Goal: Task Accomplishment & Management: Manage account settings

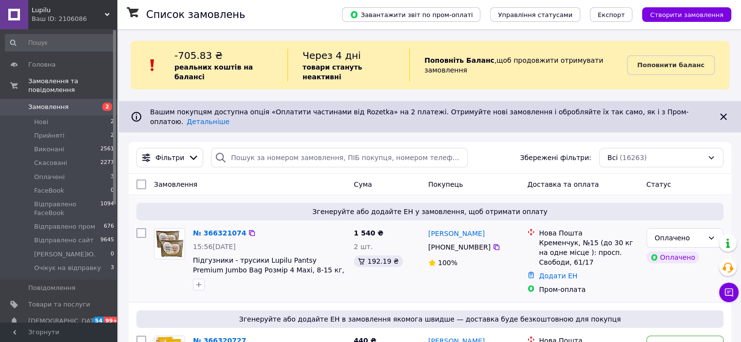
scroll to position [49, 0]
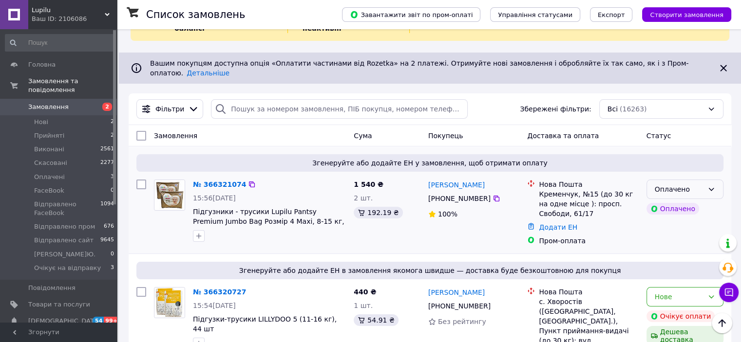
click at [693, 184] on div "Оплачено" at bounding box center [678, 189] width 49 height 11
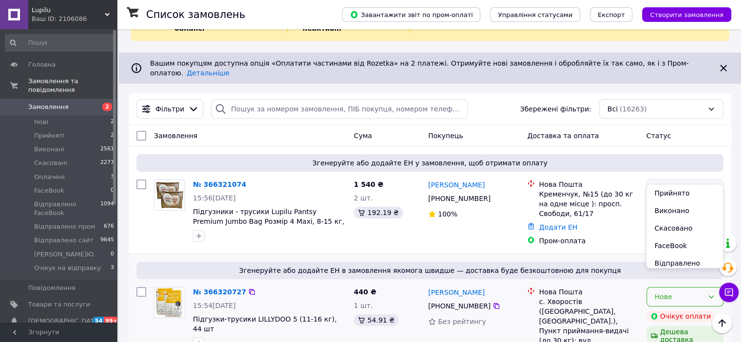
scroll to position [97, 0]
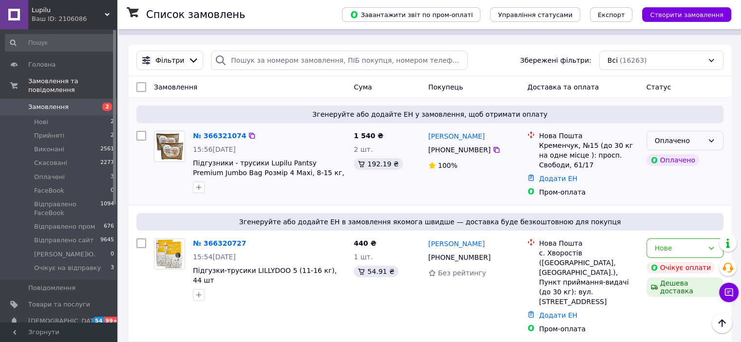
click at [709, 137] on icon at bounding box center [711, 141] width 8 height 8
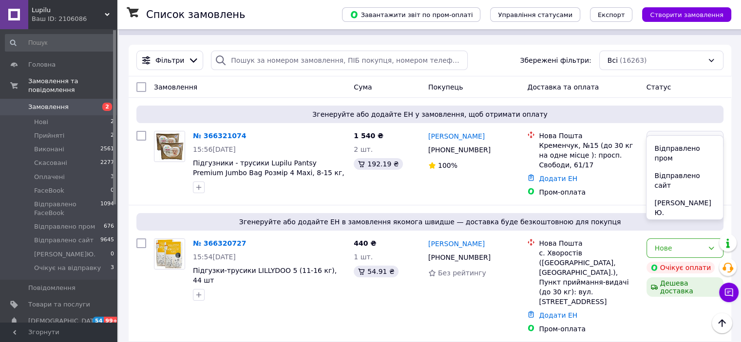
click at [679, 222] on li "Очікує на відправку" at bounding box center [684, 235] width 76 height 27
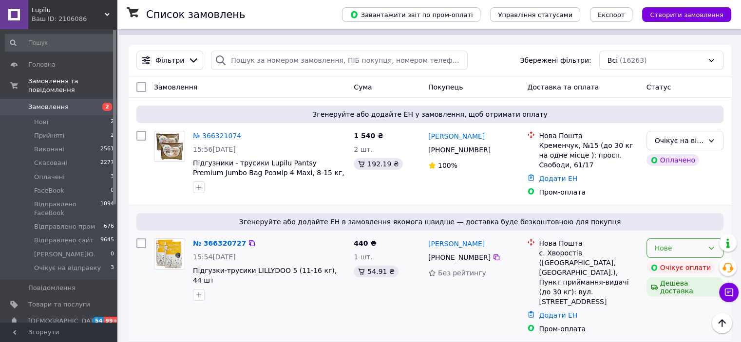
click at [686, 243] on div "Нове" at bounding box center [678, 248] width 49 height 11
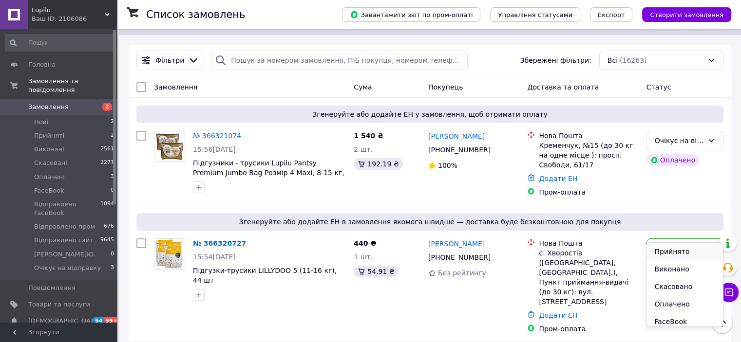
click at [676, 251] on li "Прийнято" at bounding box center [684, 252] width 76 height 18
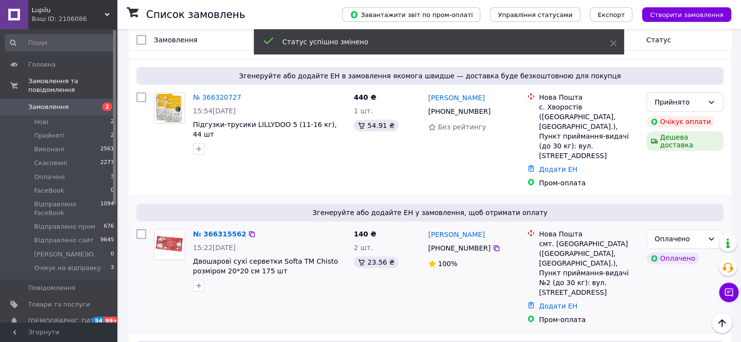
scroll to position [292, 0]
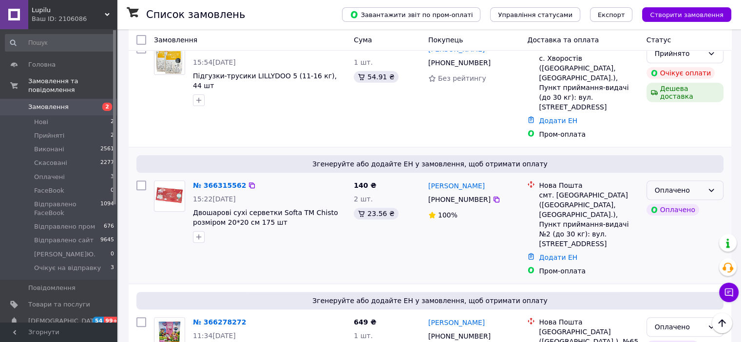
click at [711, 187] on icon at bounding box center [711, 191] width 8 height 8
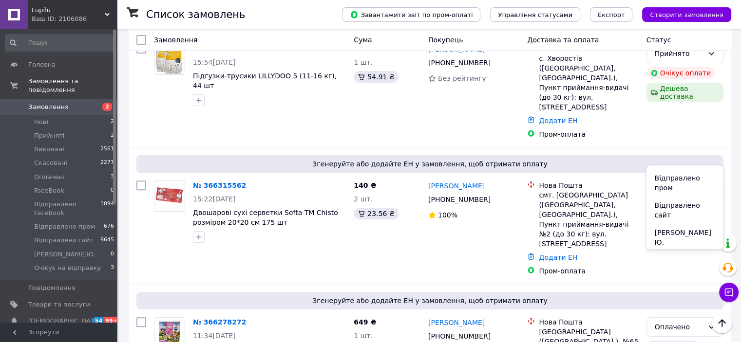
click at [689, 251] on li "Очікує на відправку" at bounding box center [684, 264] width 76 height 27
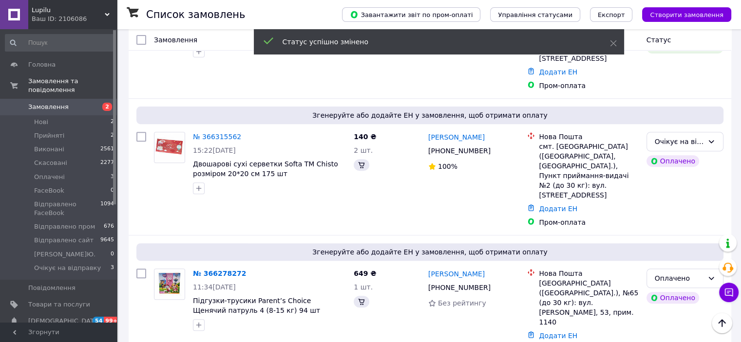
scroll to position [390, 0]
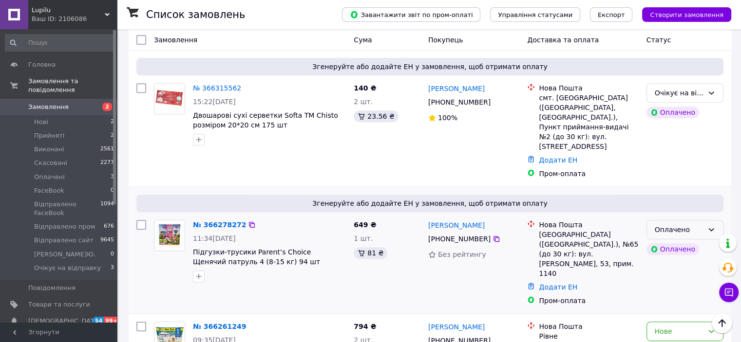
click at [703, 220] on div "Оплачено" at bounding box center [684, 229] width 77 height 19
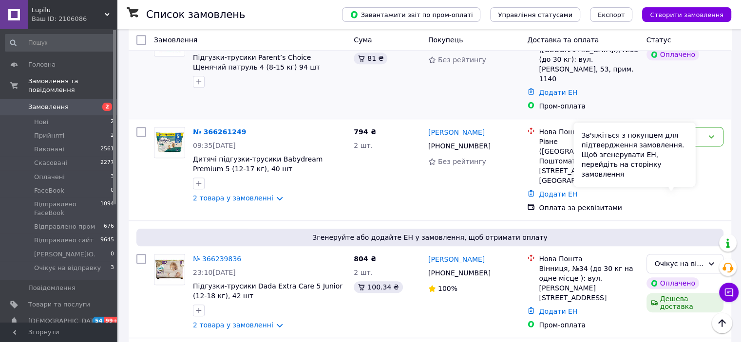
scroll to position [438, 0]
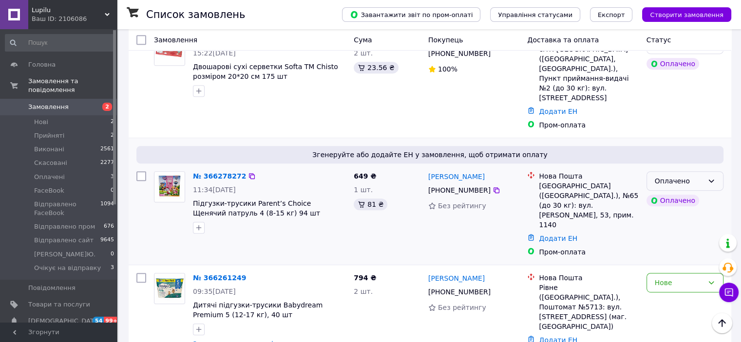
click at [701, 176] on div "Оплачено" at bounding box center [678, 181] width 49 height 11
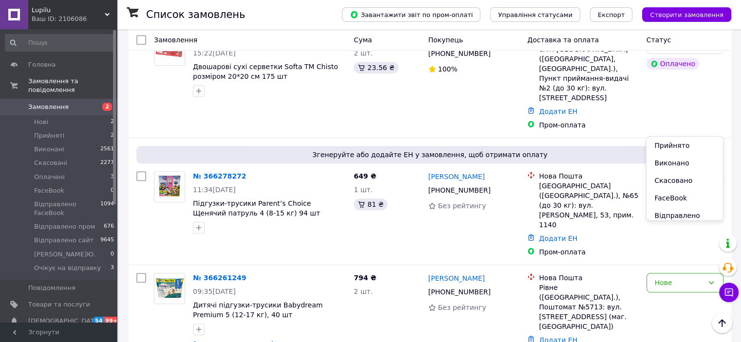
scroll to position [93, 0]
click at [682, 223] on li "Очікує на відправку" at bounding box center [684, 236] width 76 height 27
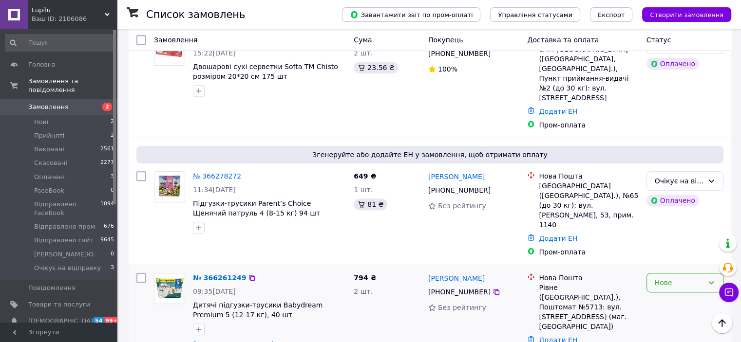
click at [674, 278] on div "Нове" at bounding box center [678, 283] width 49 height 11
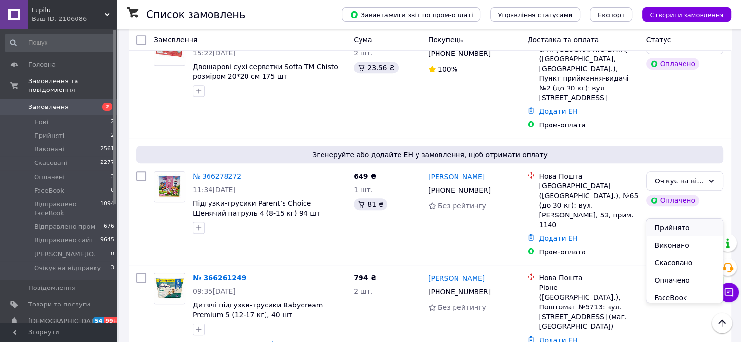
click at [675, 225] on li "Прийнято" at bounding box center [684, 228] width 76 height 18
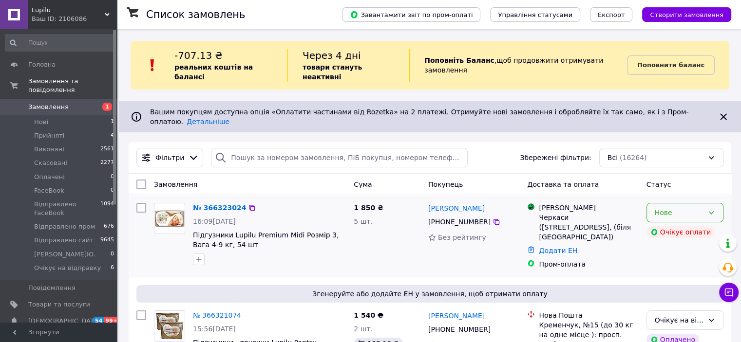
click at [704, 203] on div "Нове" at bounding box center [684, 212] width 77 height 19
click at [685, 213] on li "Прийнято" at bounding box center [684, 217] width 76 height 18
